Goal: Information Seeking & Learning: Check status

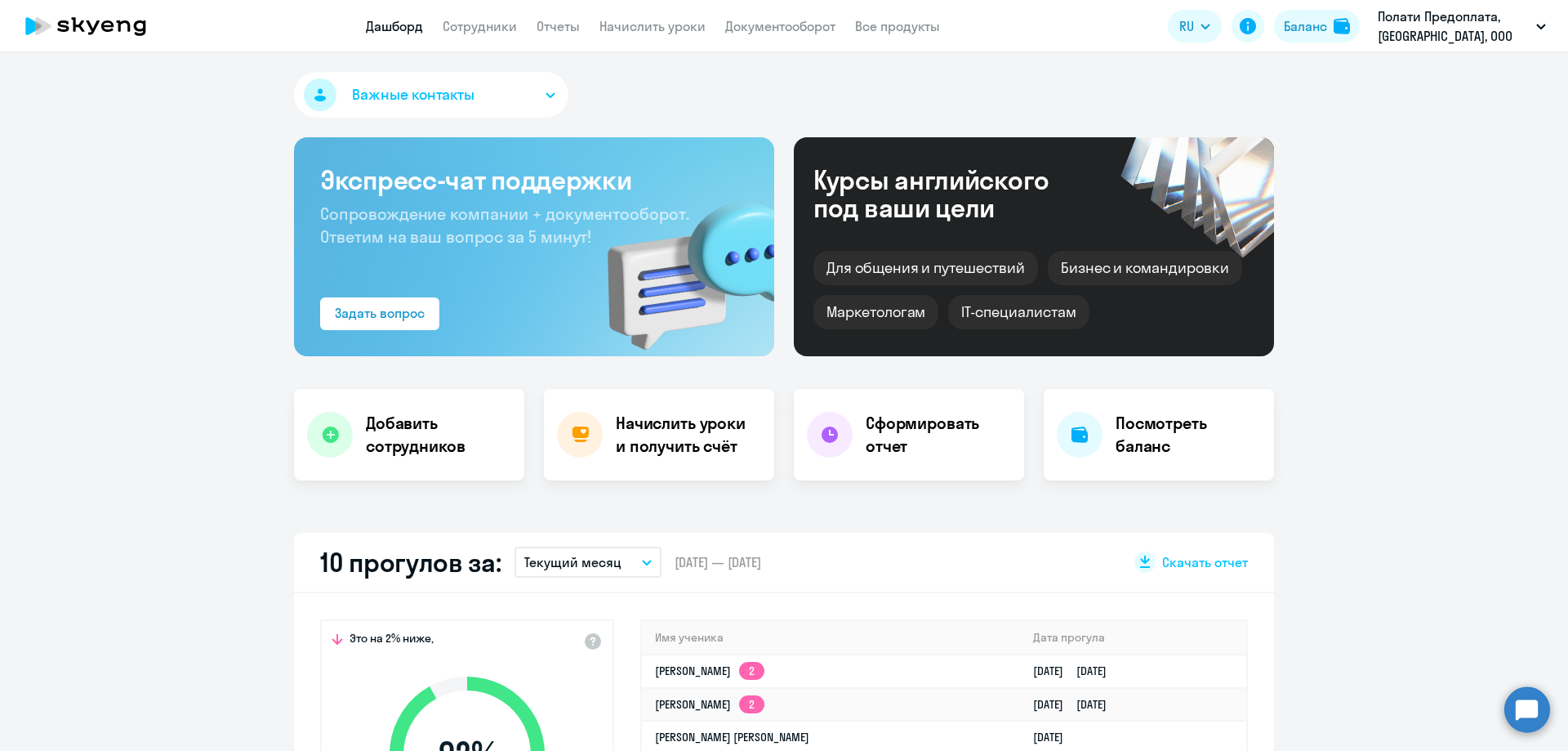
select select "30"
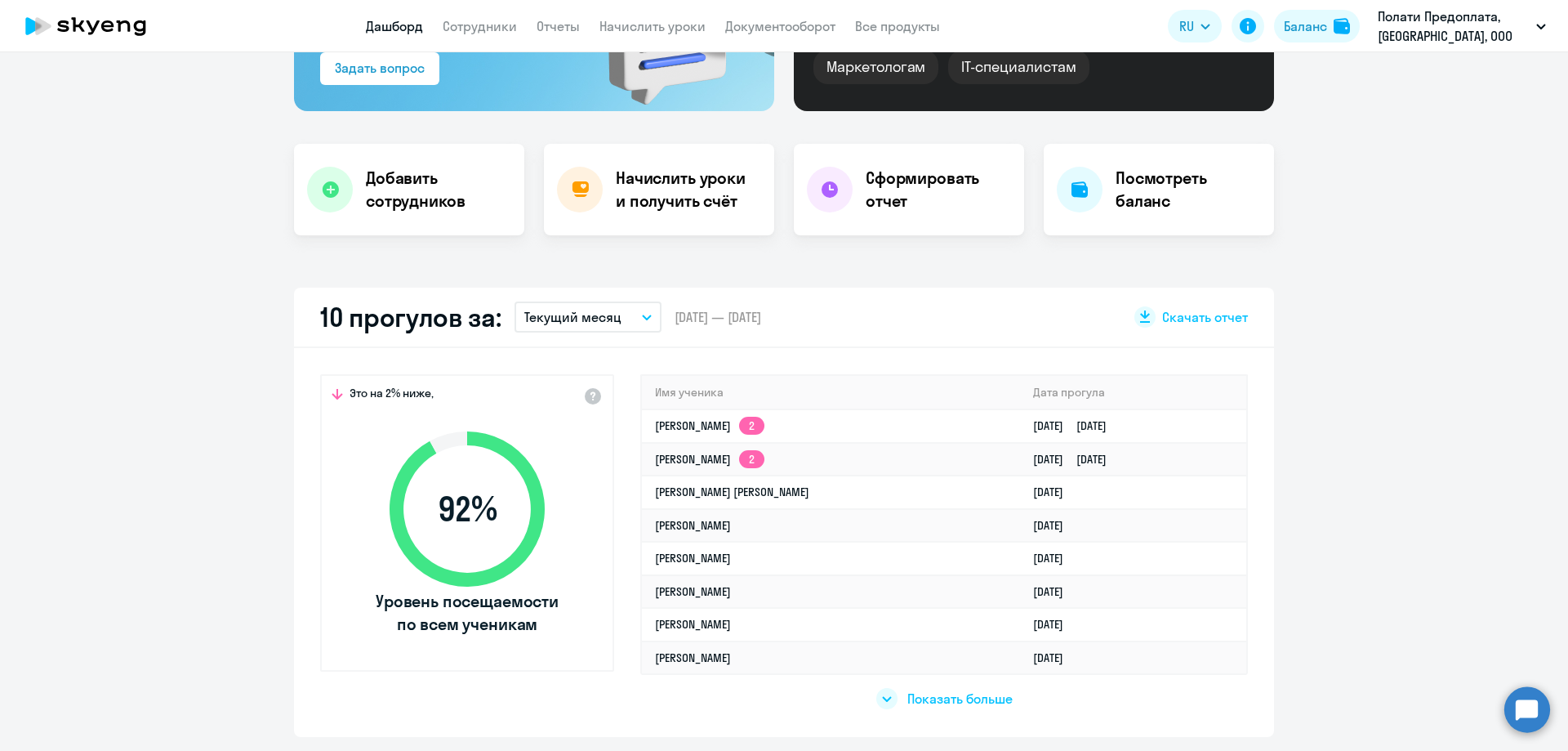
scroll to position [327, 0]
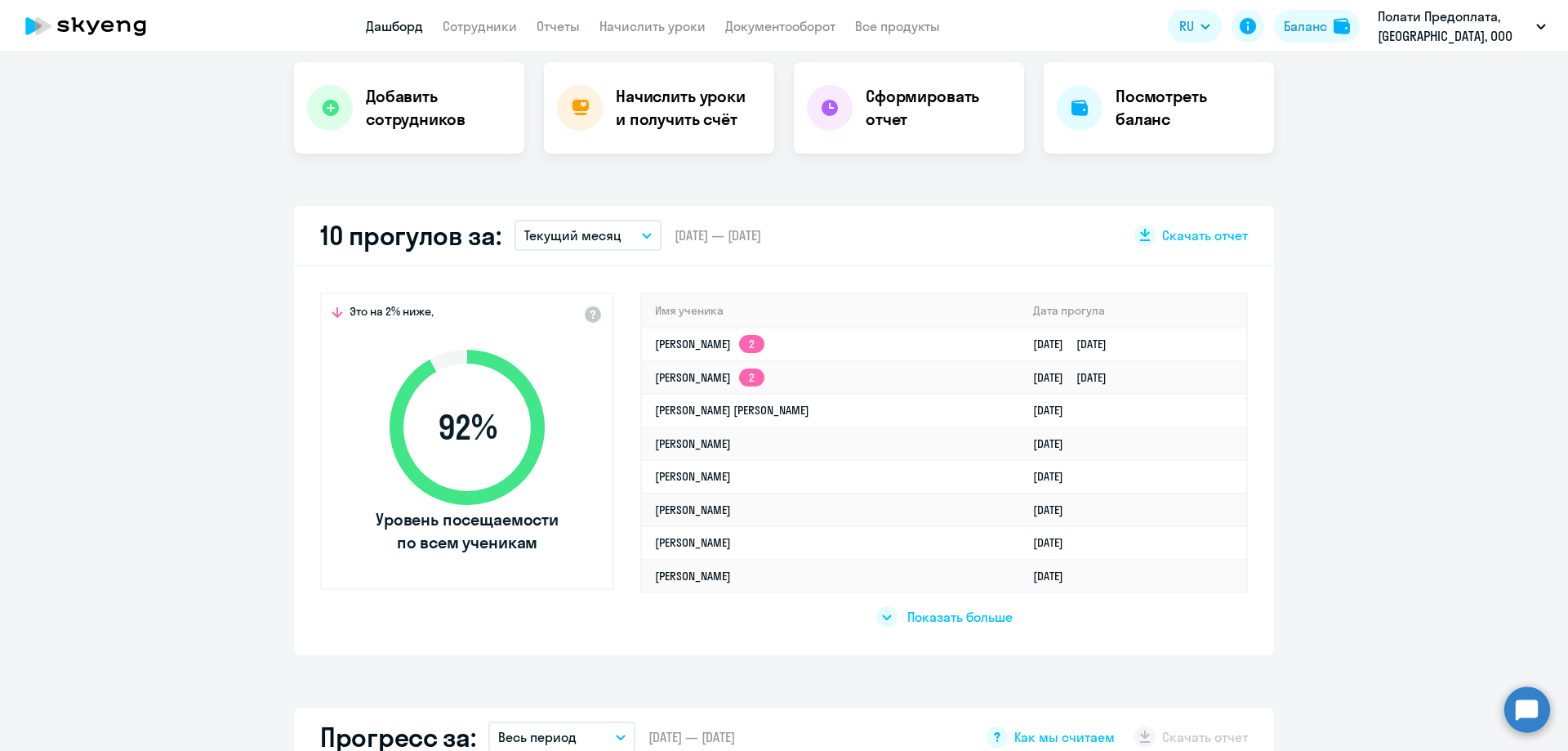
click at [1330, 405] on app-truancy-attendance-dashboard "10 прогулов за: Текущий месяц – 01.09.2025 — 30.09.2025 Скачать отчет Это на 2%…" at bounding box center [784, 431] width 1568 height 449
click at [1318, 411] on app-truancy-attendance-dashboard "10 прогулов за: Текущий месяц – 01.09.2025 — 30.09.2025 Скачать отчет Это на 2%…" at bounding box center [784, 431] width 1568 height 449
click at [1323, 420] on app-truancy-attendance-dashboard "10 прогулов за: Текущий месяц – 01.09.2025 — 30.09.2025 Скачать отчет Это на 2%…" at bounding box center [784, 431] width 1568 height 449
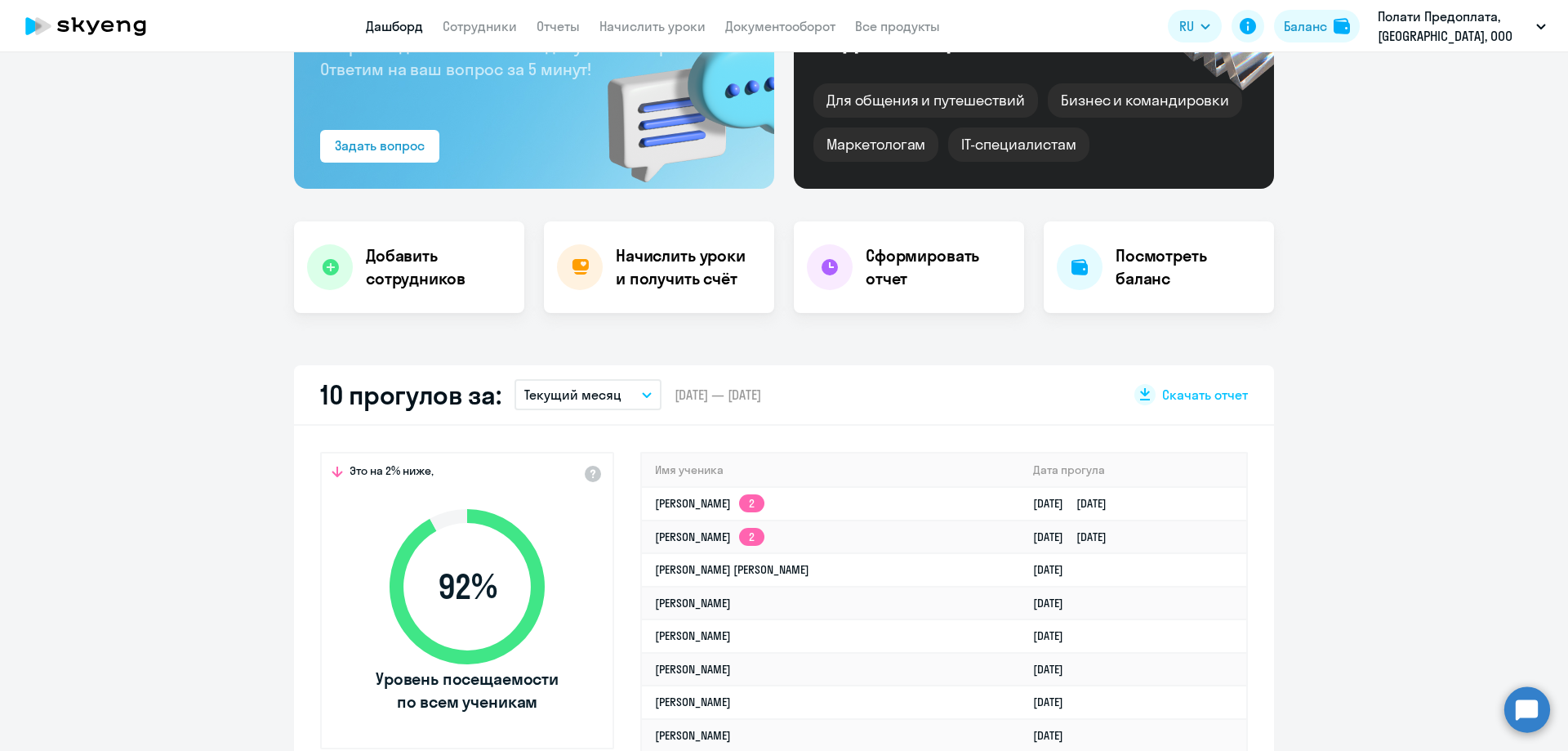
scroll to position [245, 0]
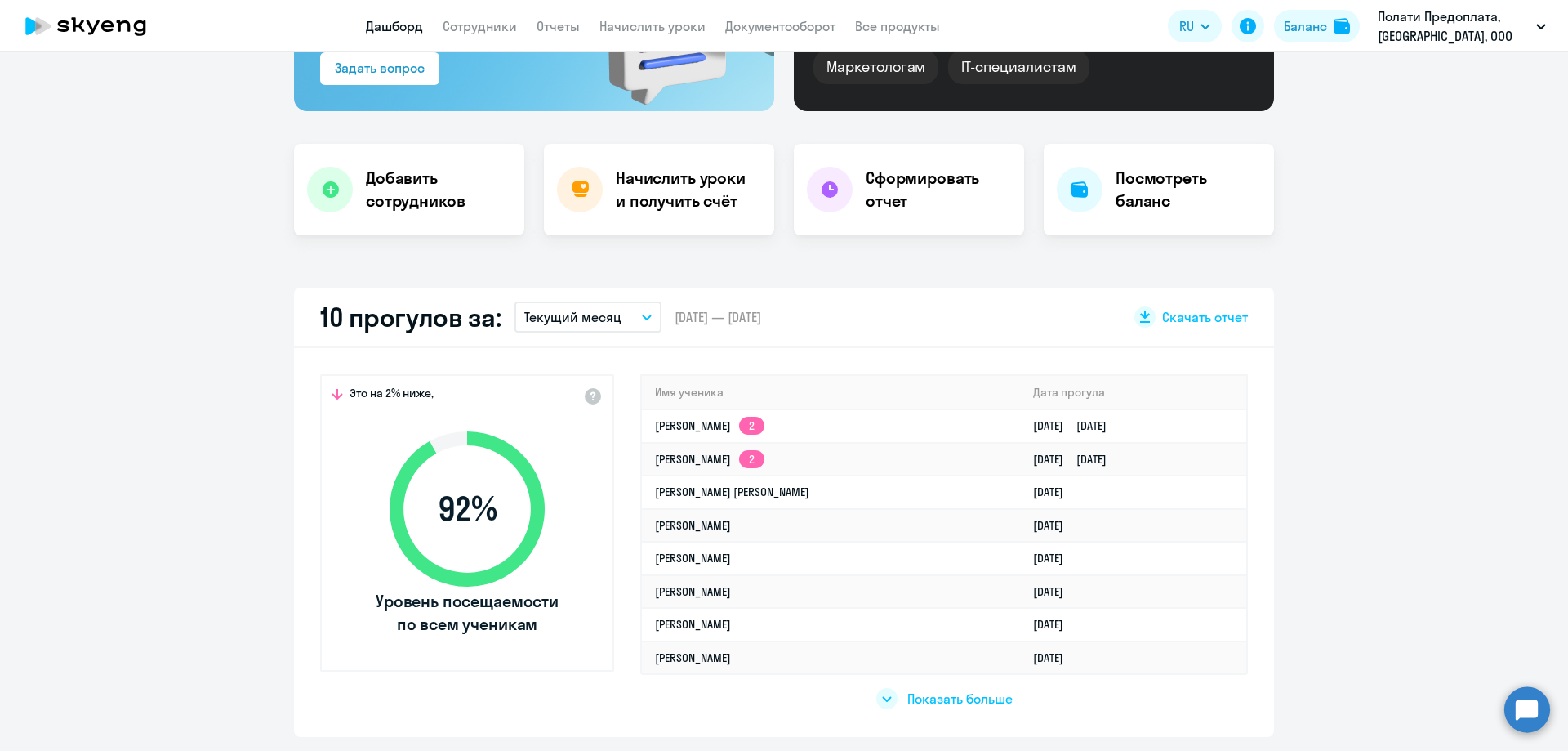
select select "30"
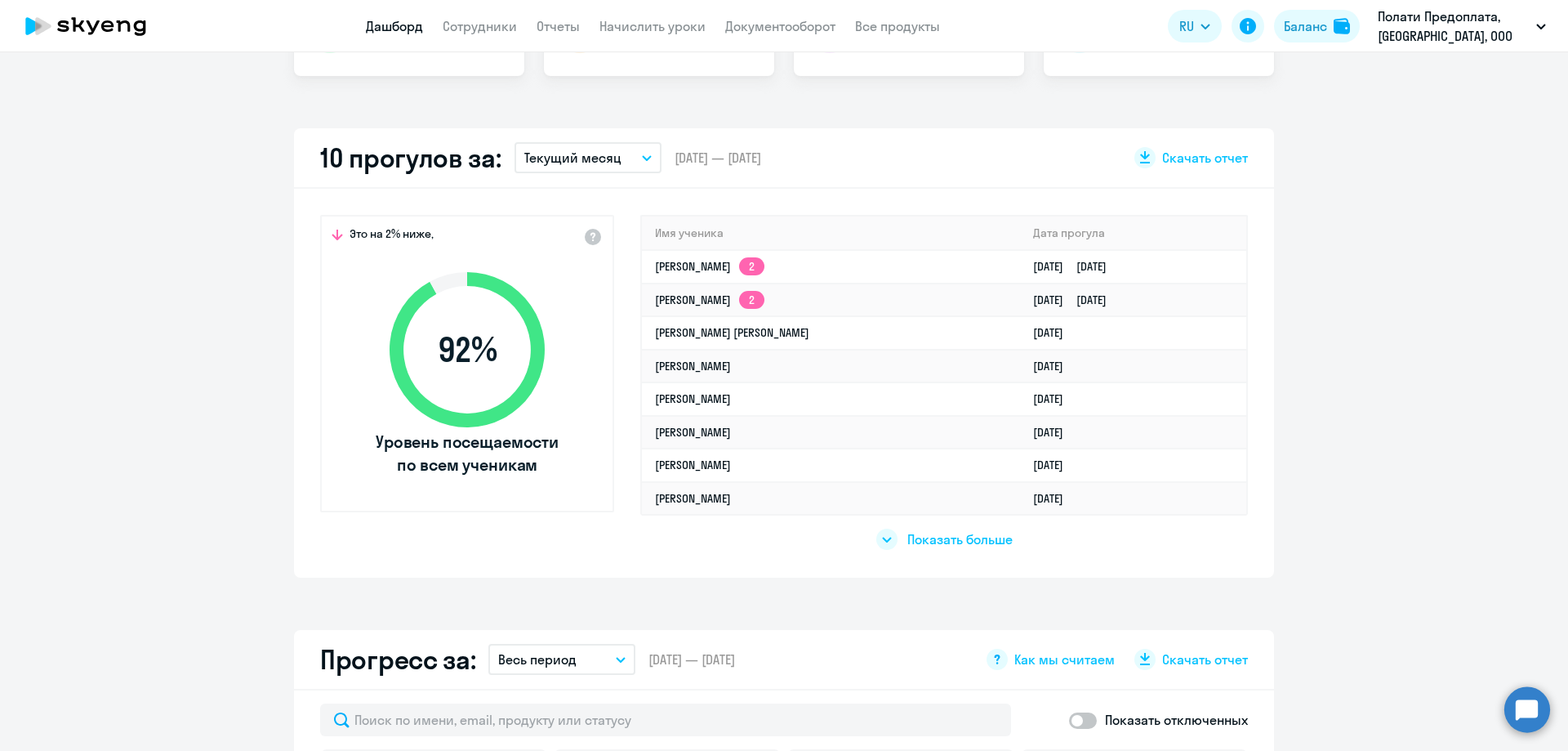
scroll to position [408, 0]
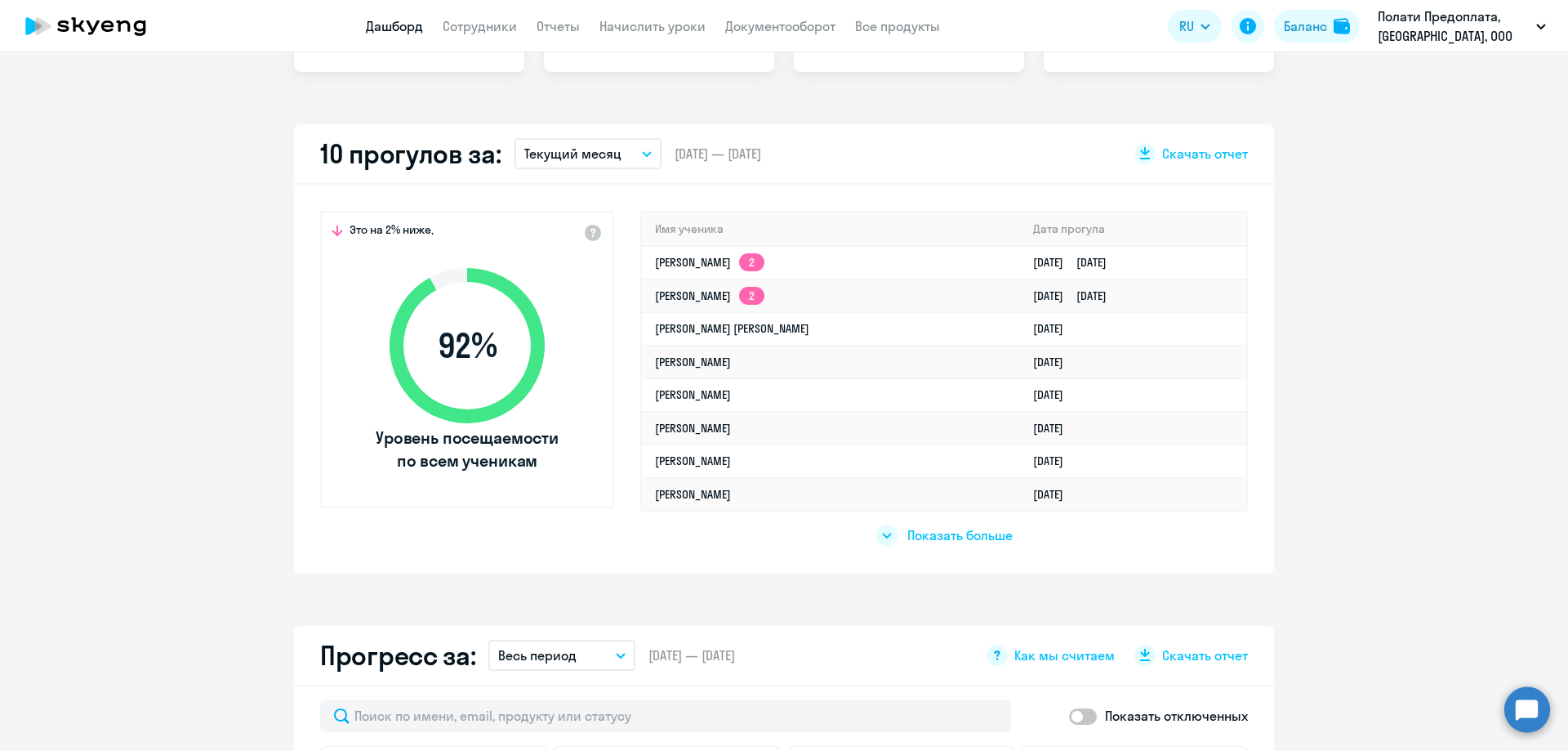
click at [1318, 421] on app-truancy-attendance-dashboard "10 прогулов за: Текущий месяц – 01.09.2025 — 30.09.2025 Скачать отчет Это на 2%…" at bounding box center [784, 349] width 1568 height 449
click at [119, 347] on app-truancy-attendance-dashboard "10 прогулов за: Текущий месяц – 01.09.2025 — 30.09.2025 Скачать отчет Это на 2%…" at bounding box center [784, 349] width 1568 height 449
